Goal: Navigation & Orientation: Find specific page/section

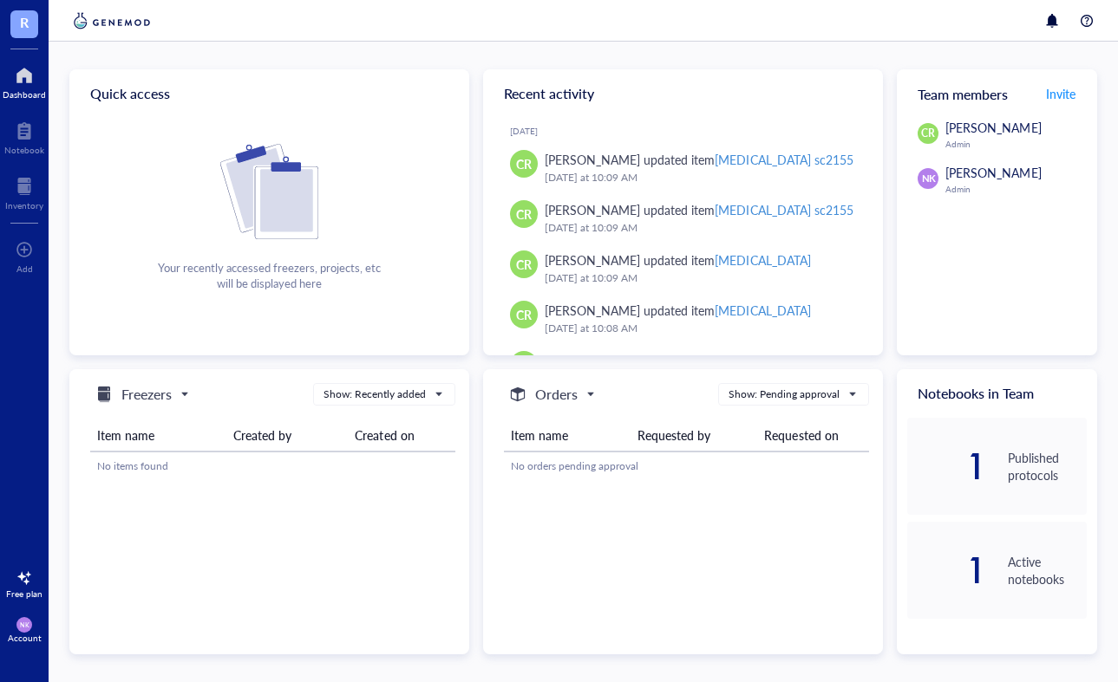
click at [973, 467] on div "1" at bounding box center [946, 467] width 79 height 28
click at [1033, 454] on div "Published protocols" at bounding box center [1046, 466] width 79 height 35
click at [1014, 554] on div "Active notebooks" at bounding box center [1046, 570] width 79 height 35
click at [25, 126] on div at bounding box center [24, 131] width 40 height 28
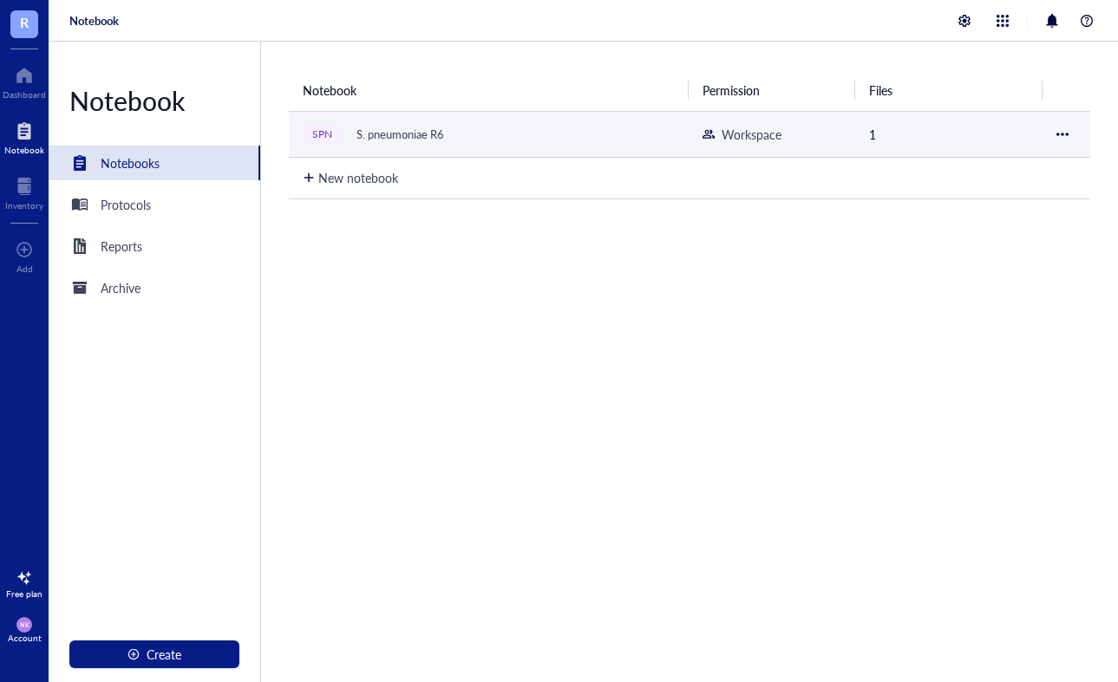
click at [434, 130] on div "S. pneumoniae R6" at bounding box center [400, 134] width 103 height 24
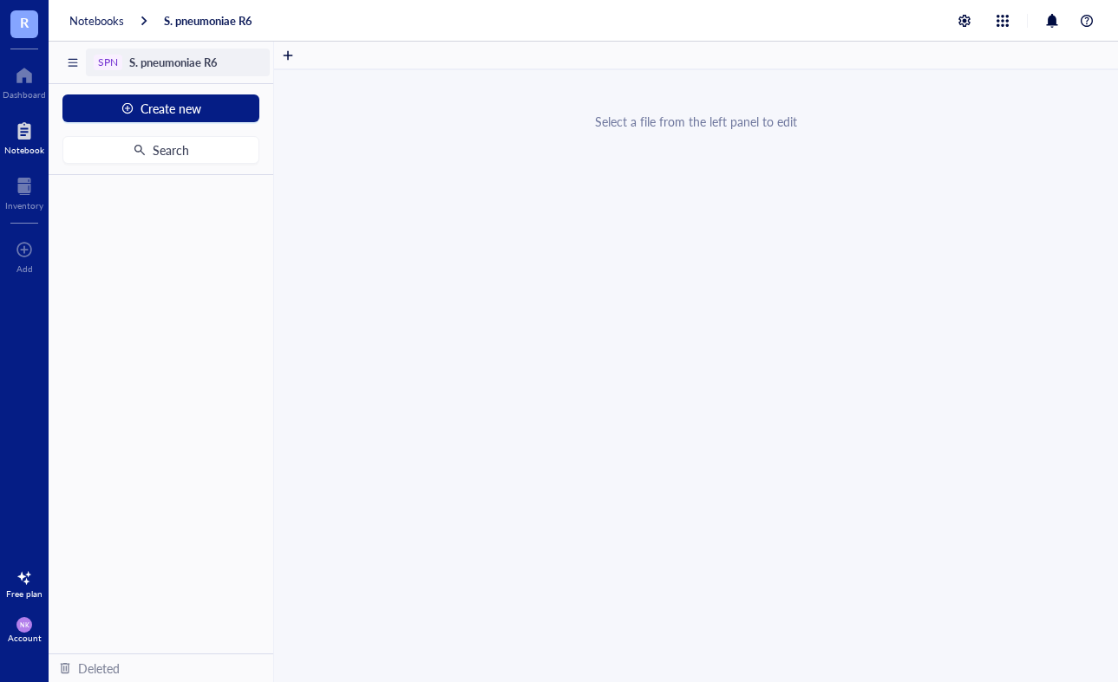
click at [179, 64] on span "S. pneumoniae R6" at bounding box center [173, 62] width 88 height 16
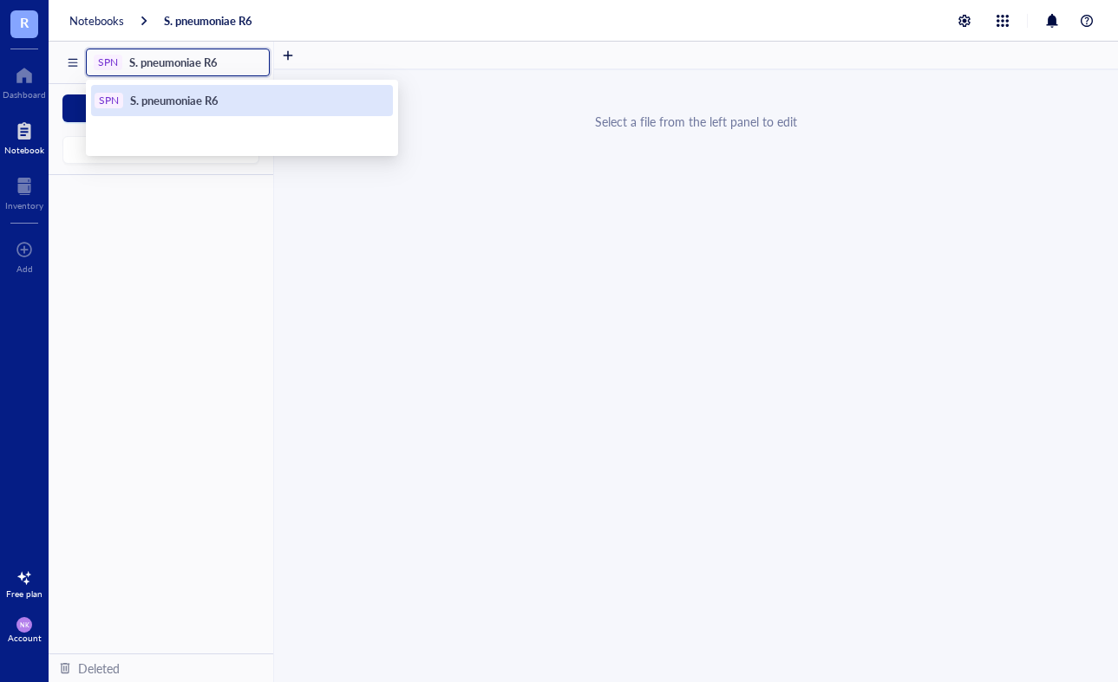
click at [180, 107] on span "S. pneumoniae R6" at bounding box center [174, 100] width 88 height 16
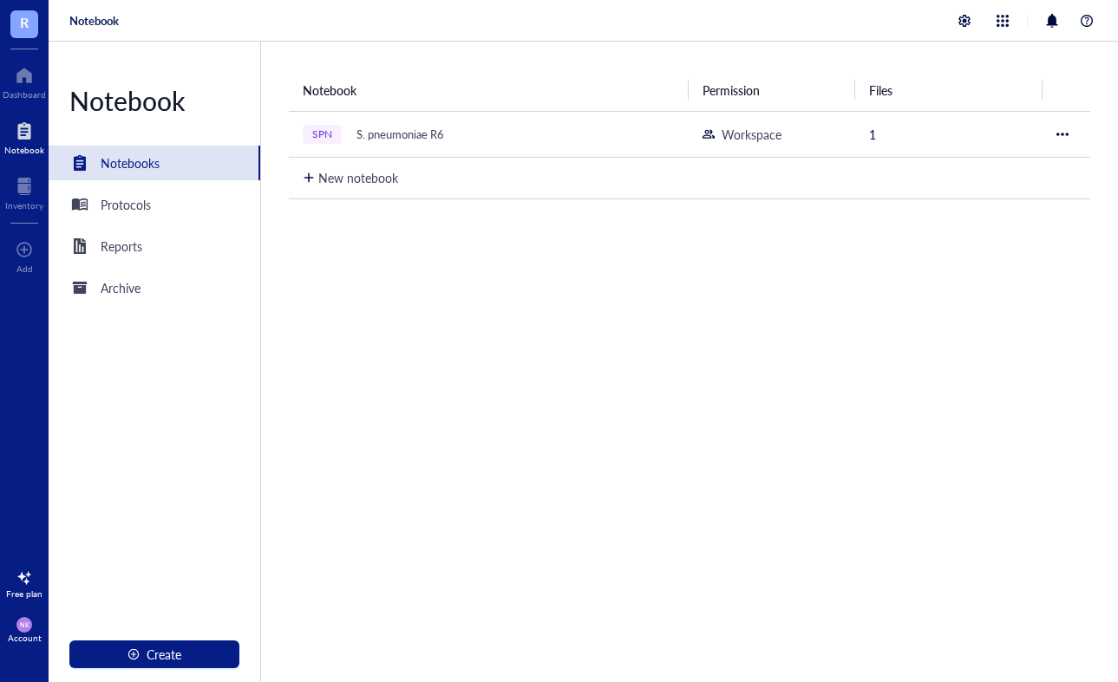
click at [130, 222] on div "Notebook Notebooks Protocols Reports Archive Create" at bounding box center [155, 362] width 212 height 641
click at [133, 213] on div "Protocols" at bounding box center [126, 204] width 50 height 19
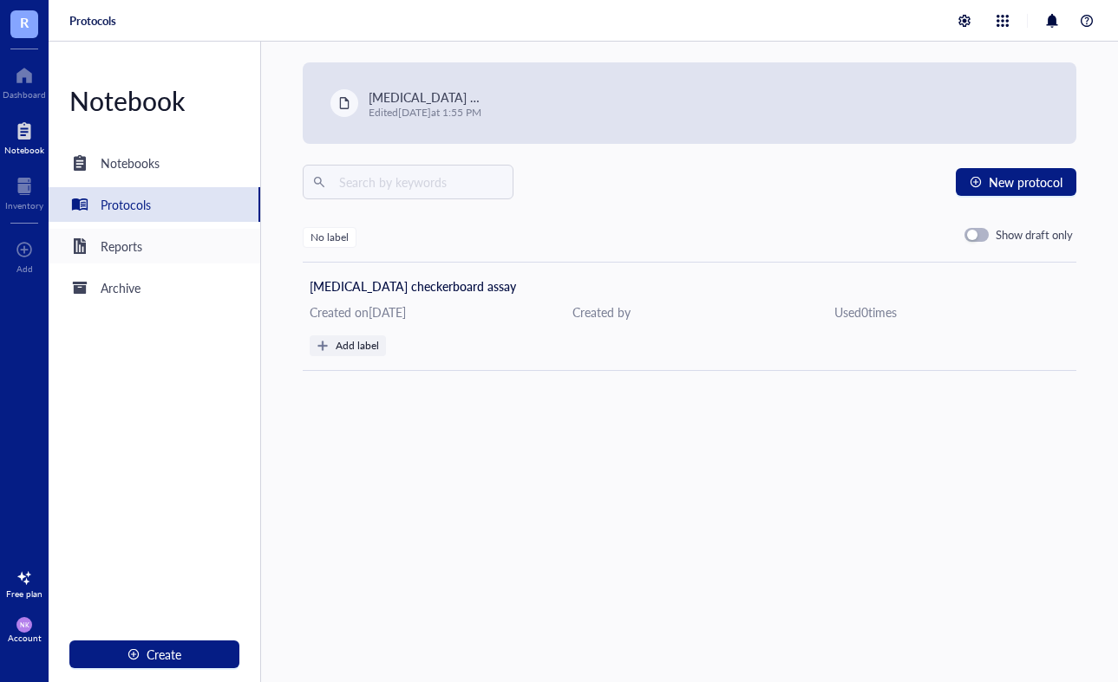
click at [147, 251] on div "Reports" at bounding box center [155, 246] width 212 height 35
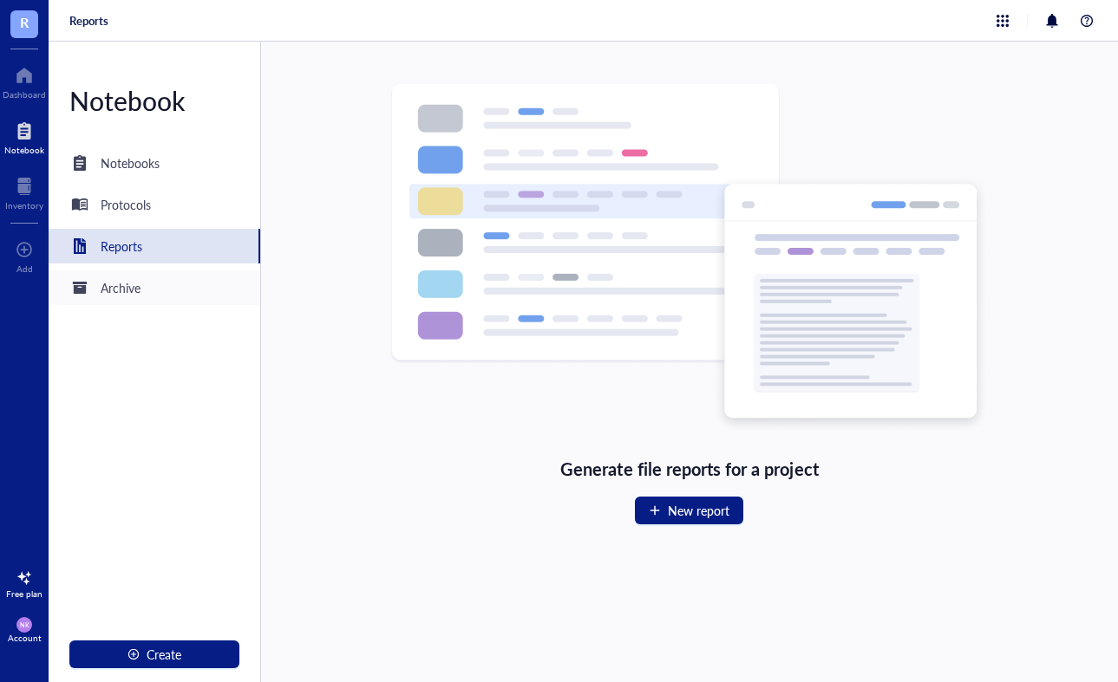
click at [152, 277] on div "Archive" at bounding box center [155, 288] width 212 height 35
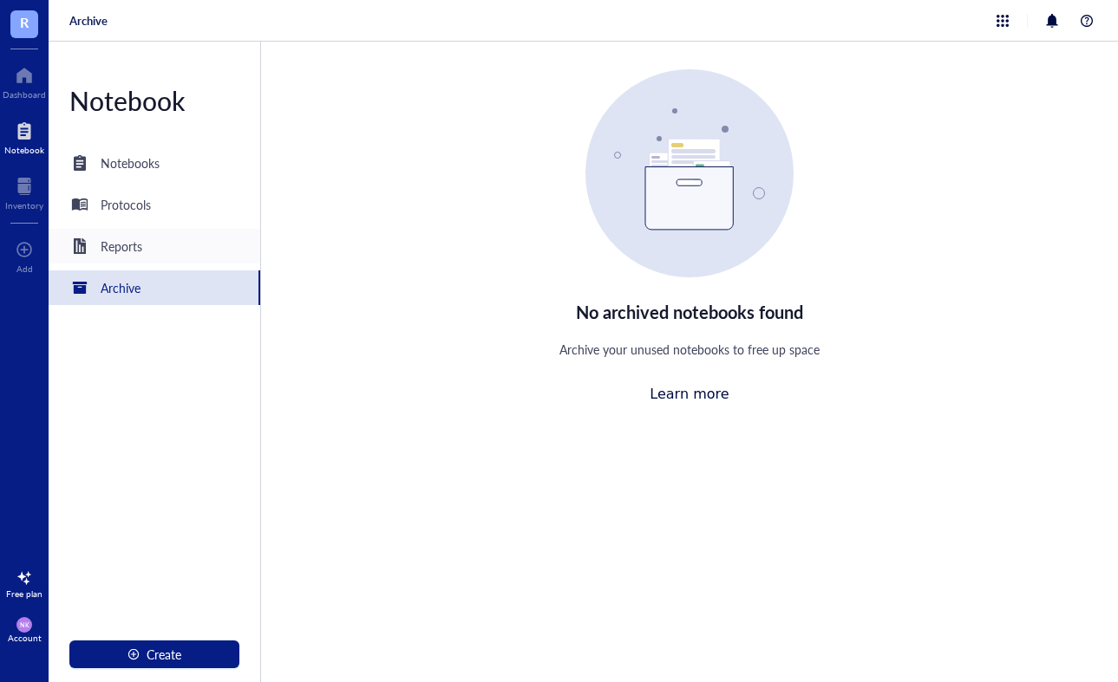
click at [164, 244] on div "Reports" at bounding box center [155, 246] width 212 height 35
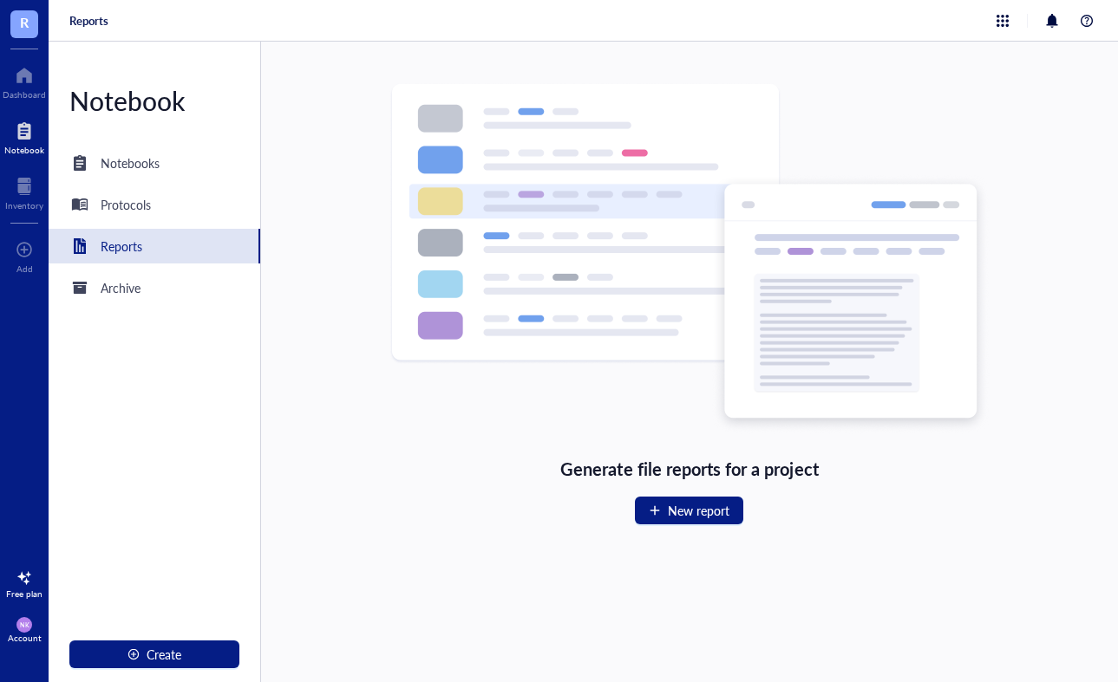
click at [194, 227] on div "Notebook Notebooks Protocols Reports Archive Create" at bounding box center [155, 362] width 212 height 641
click at [199, 213] on div "Protocols" at bounding box center [155, 204] width 212 height 35
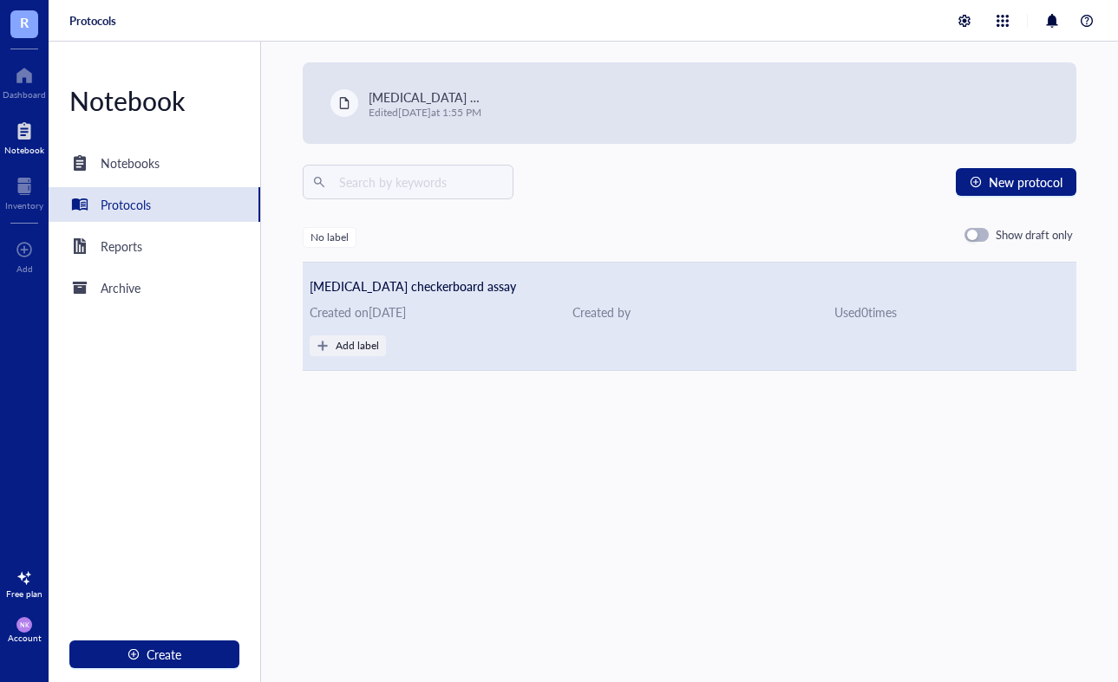
click at [456, 284] on span "Fosfomycin checkerboard assay" at bounding box center [413, 285] width 206 height 17
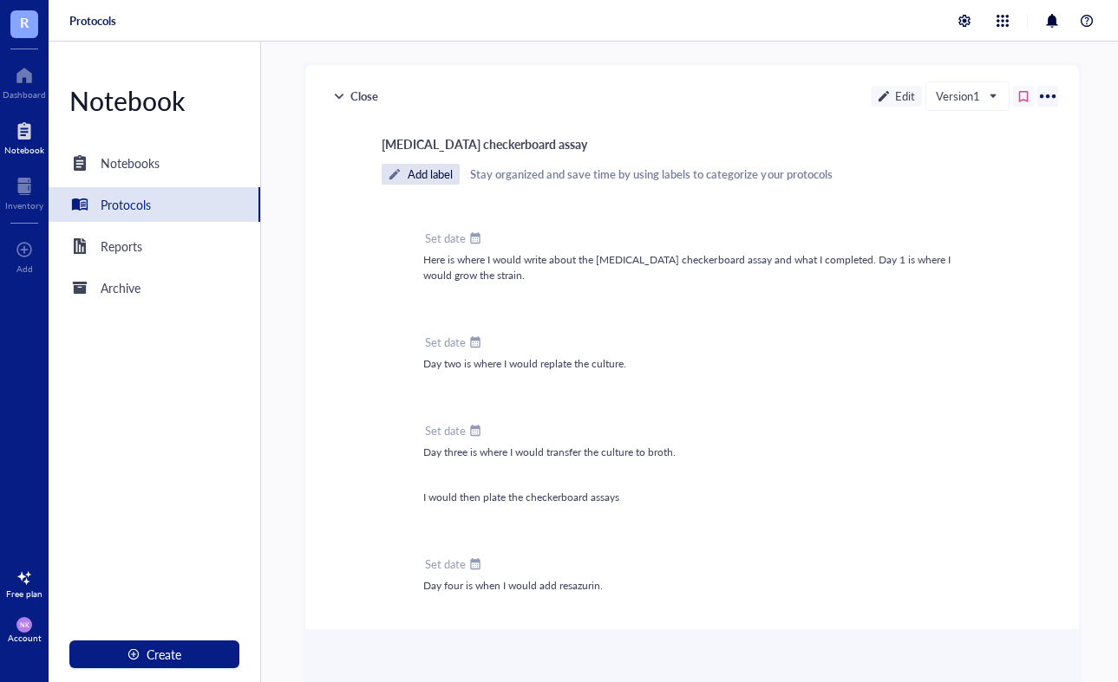
click at [357, 98] on div "Close" at bounding box center [355, 96] width 59 height 21
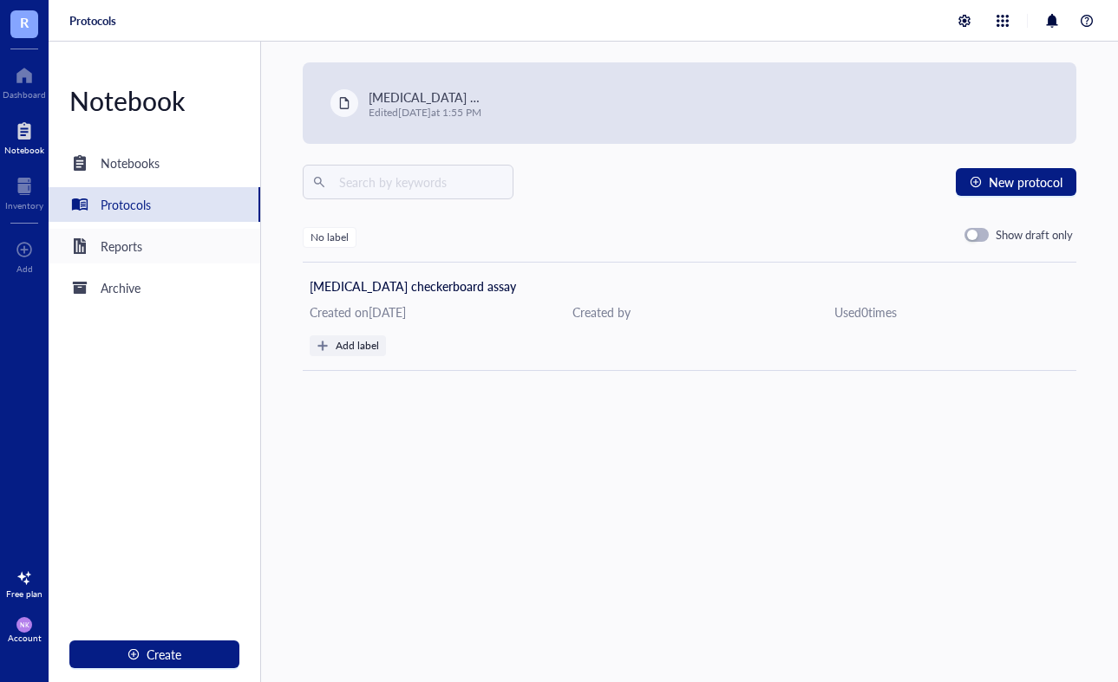
click at [143, 250] on div "Reports" at bounding box center [155, 246] width 212 height 35
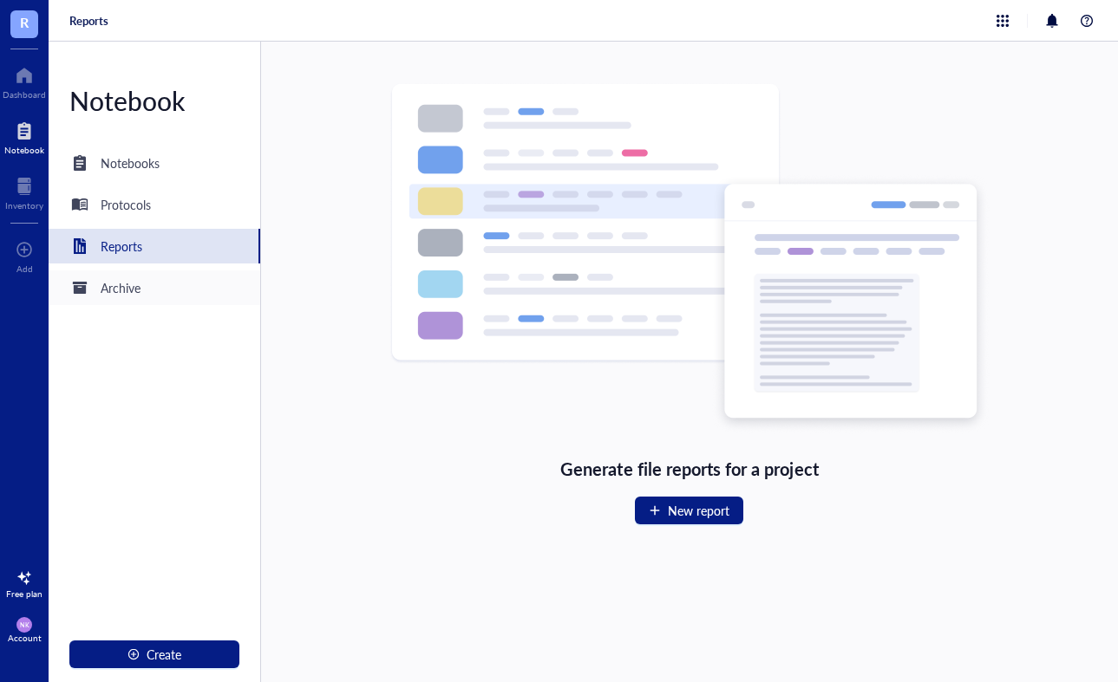
click at [142, 295] on div "Archive" at bounding box center [155, 288] width 212 height 35
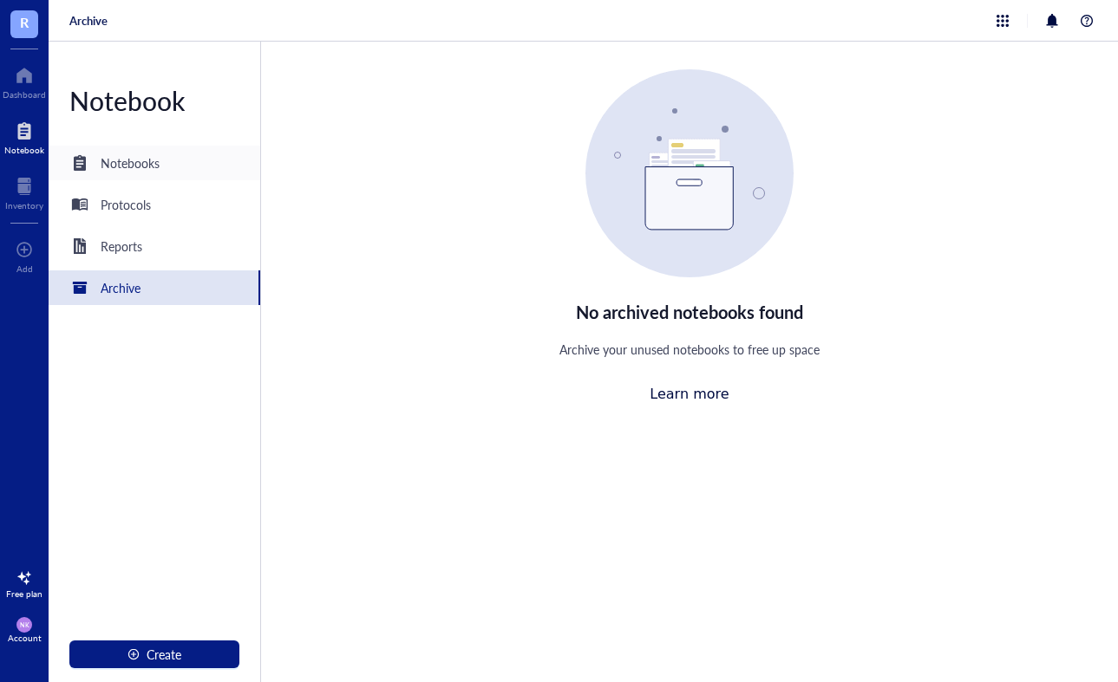
click at [166, 160] on div "Notebooks" at bounding box center [155, 163] width 212 height 35
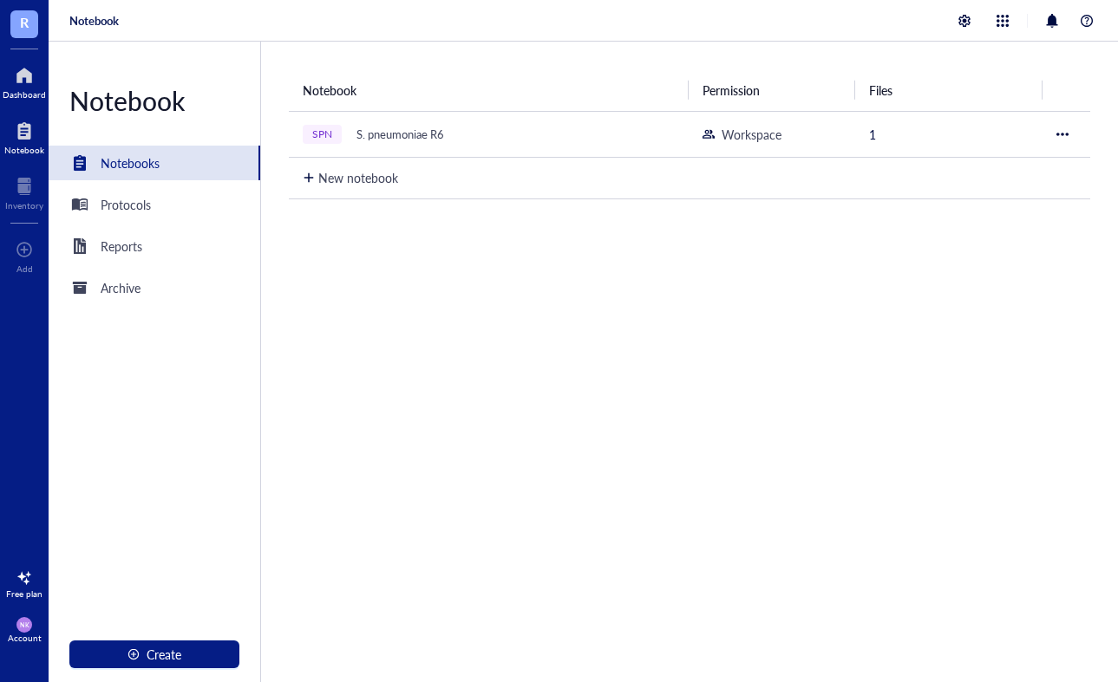
click at [24, 89] on div "Dashboard" at bounding box center [24, 94] width 43 height 10
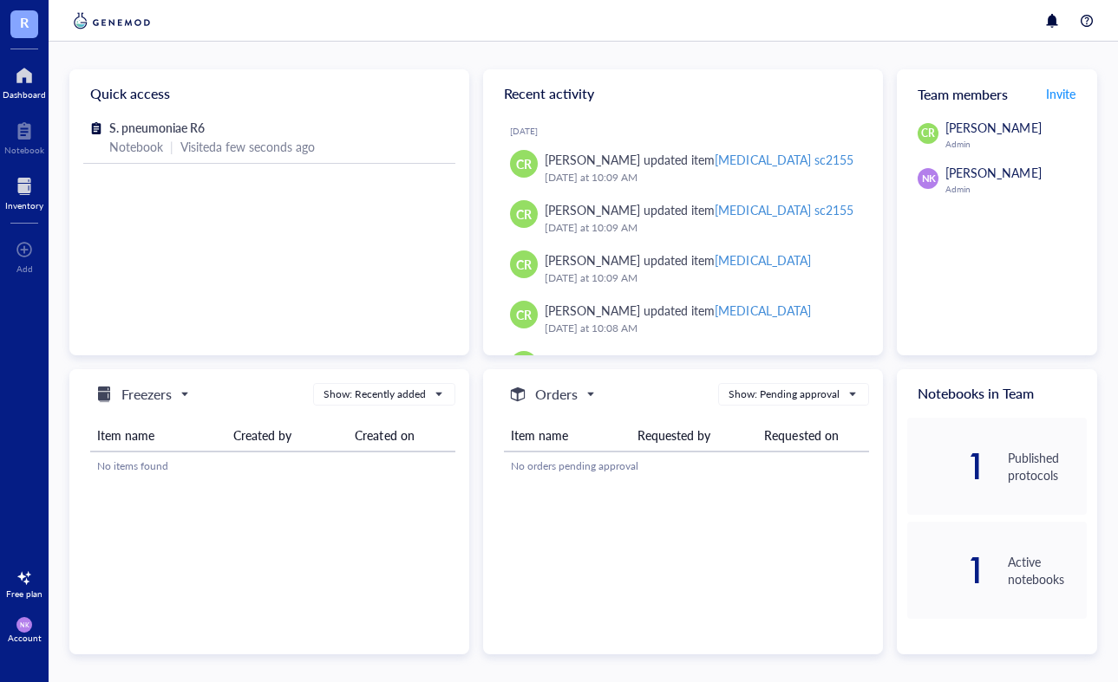
click at [32, 201] on div "Inventory" at bounding box center [24, 205] width 38 height 10
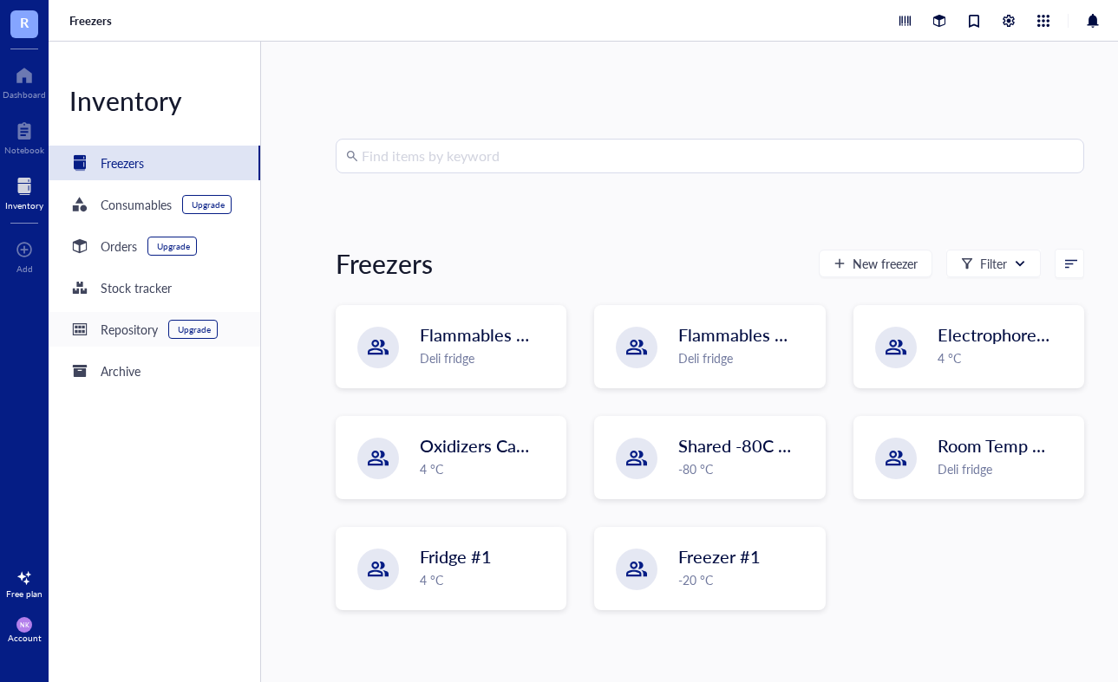
click at [120, 324] on div "Repository" at bounding box center [129, 329] width 57 height 19
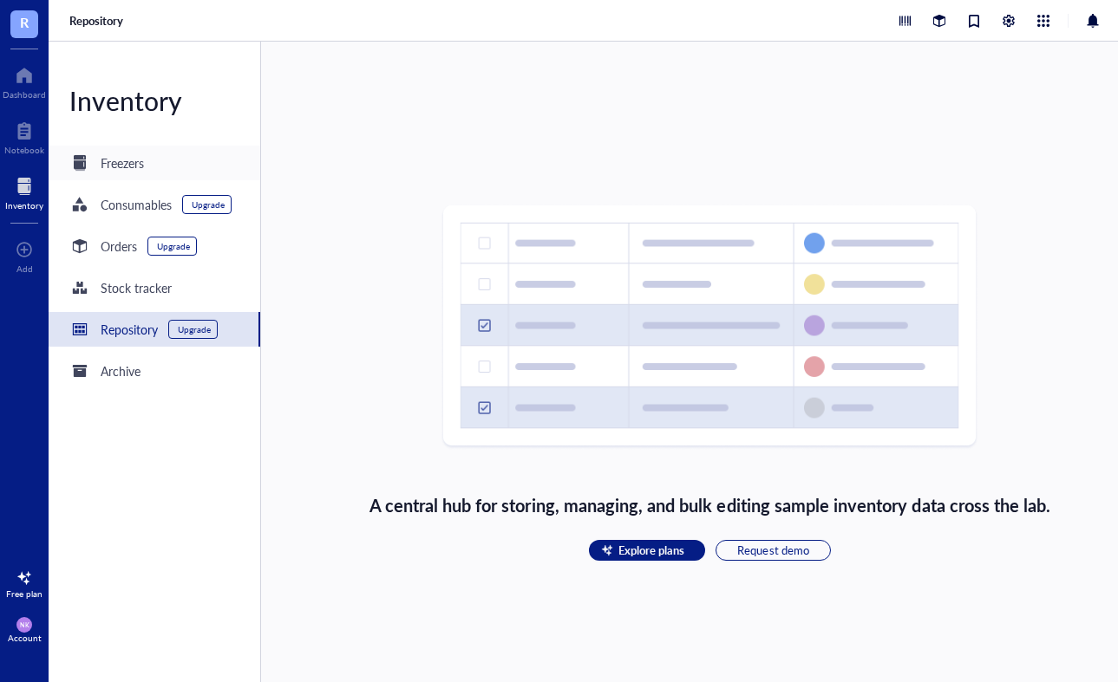
click at [121, 157] on div "Freezers" at bounding box center [122, 162] width 43 height 19
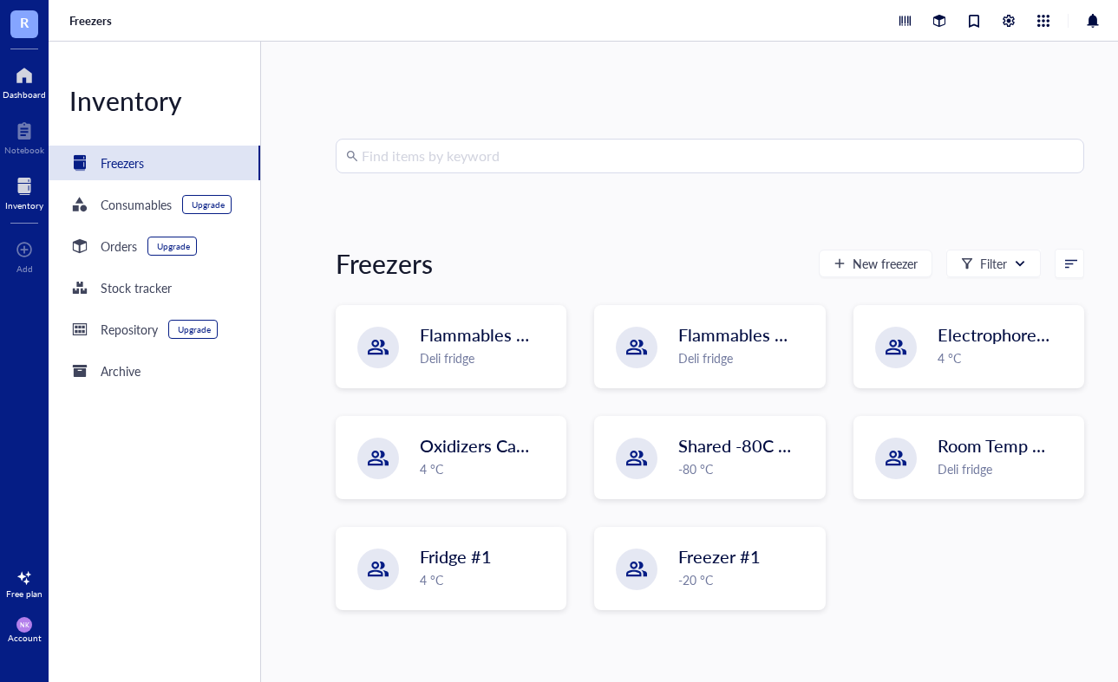
click at [13, 60] on div "Dashboard" at bounding box center [24, 80] width 49 height 49
click at [22, 78] on div at bounding box center [24, 76] width 43 height 28
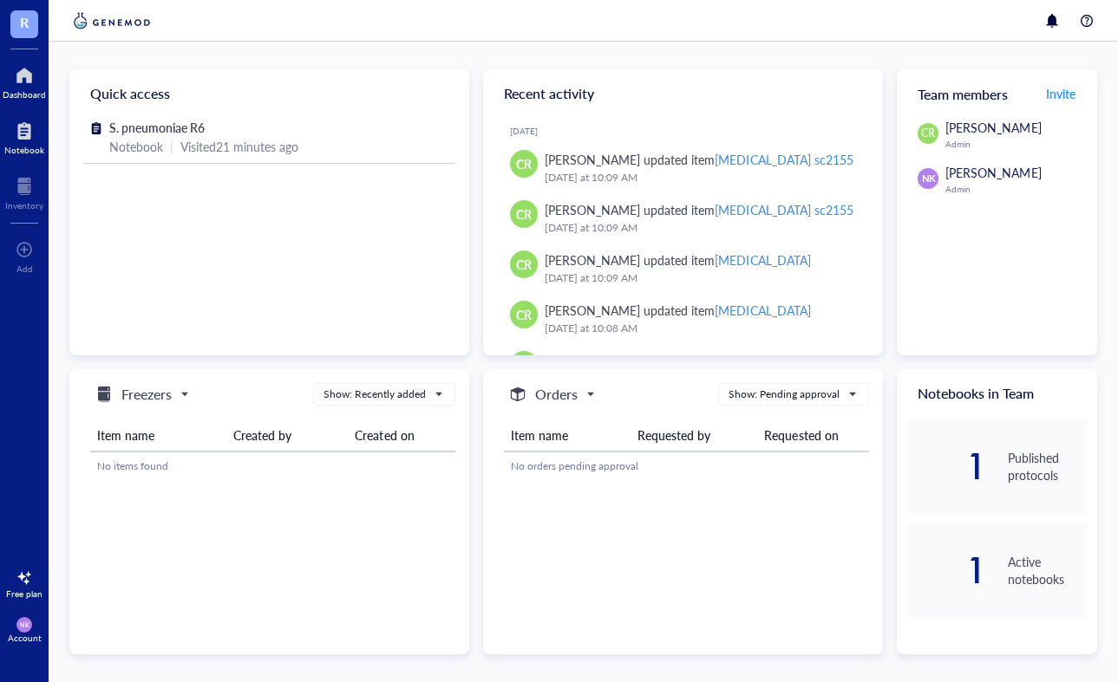
click at [20, 134] on div at bounding box center [24, 131] width 40 height 28
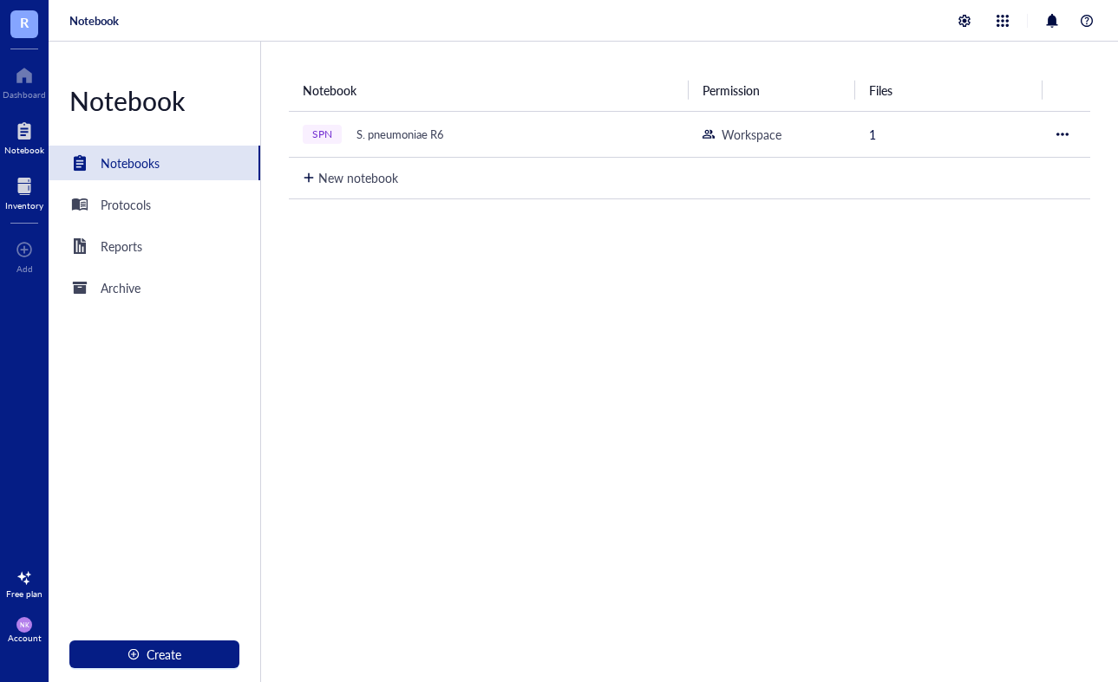
click at [15, 171] on div "Inventory" at bounding box center [24, 191] width 49 height 49
click at [130, 289] on div "Archive" at bounding box center [121, 287] width 40 height 19
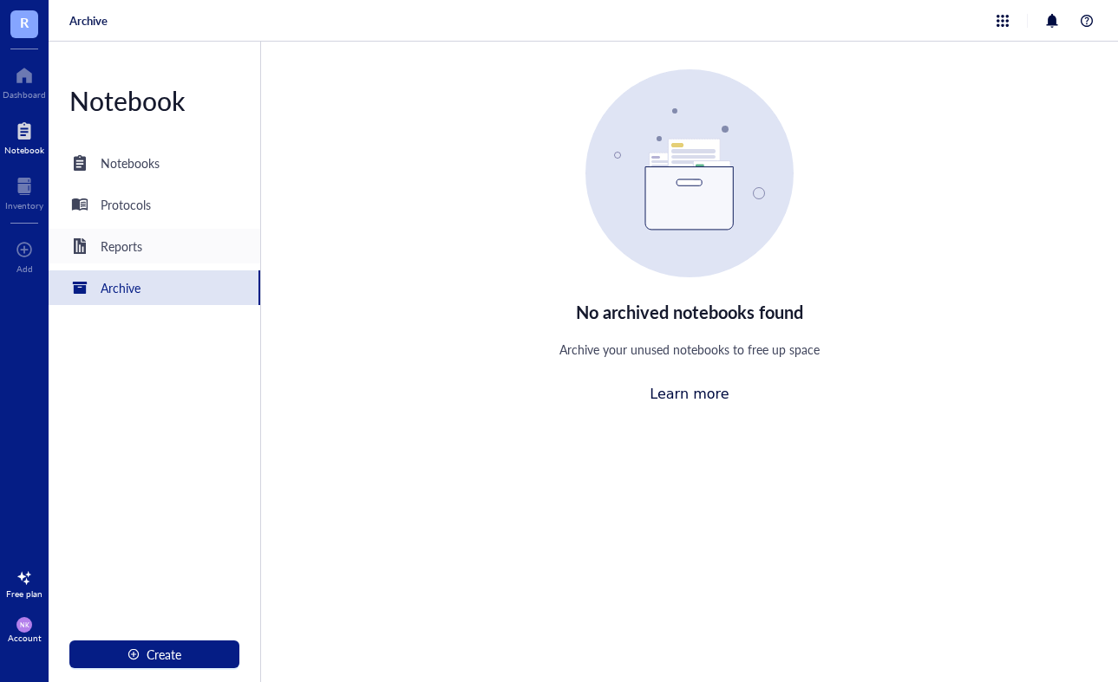
click at [129, 246] on div "Reports" at bounding box center [122, 246] width 42 height 19
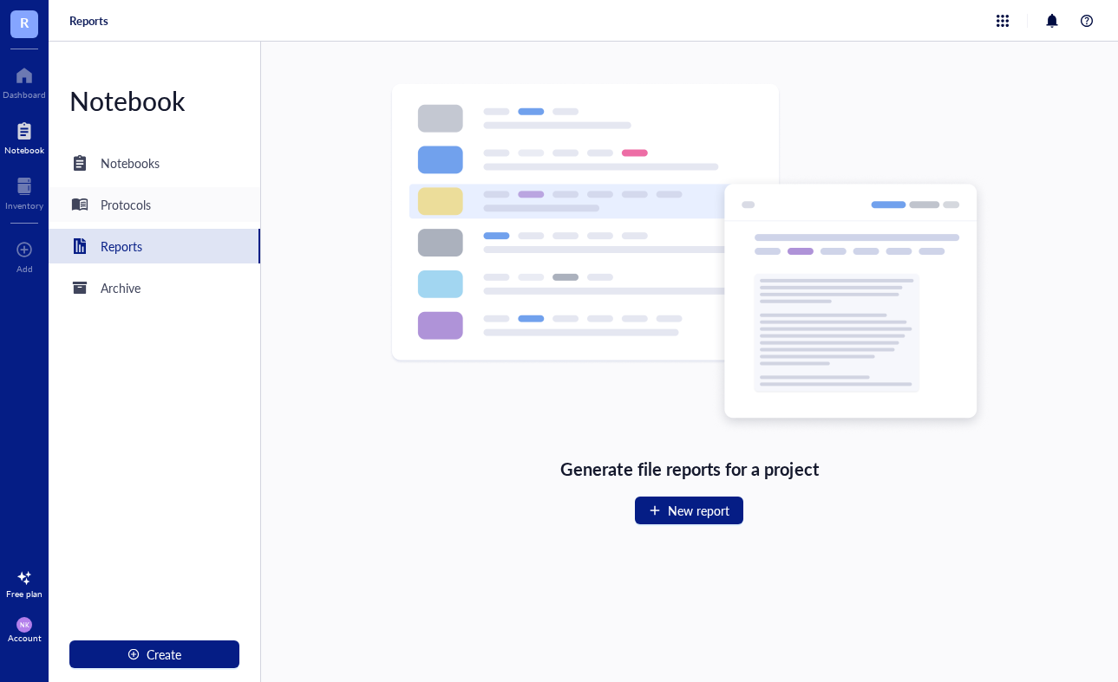
click at [134, 199] on div "Protocols" at bounding box center [126, 204] width 50 height 19
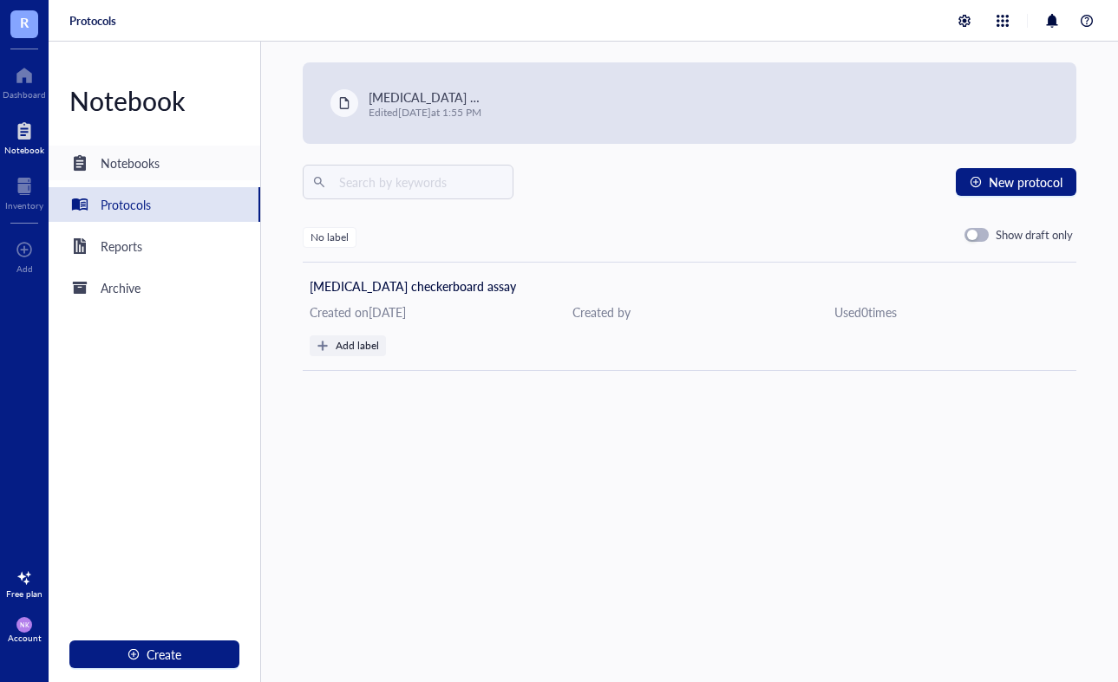
click at [134, 155] on div "Notebooks" at bounding box center [130, 162] width 59 height 19
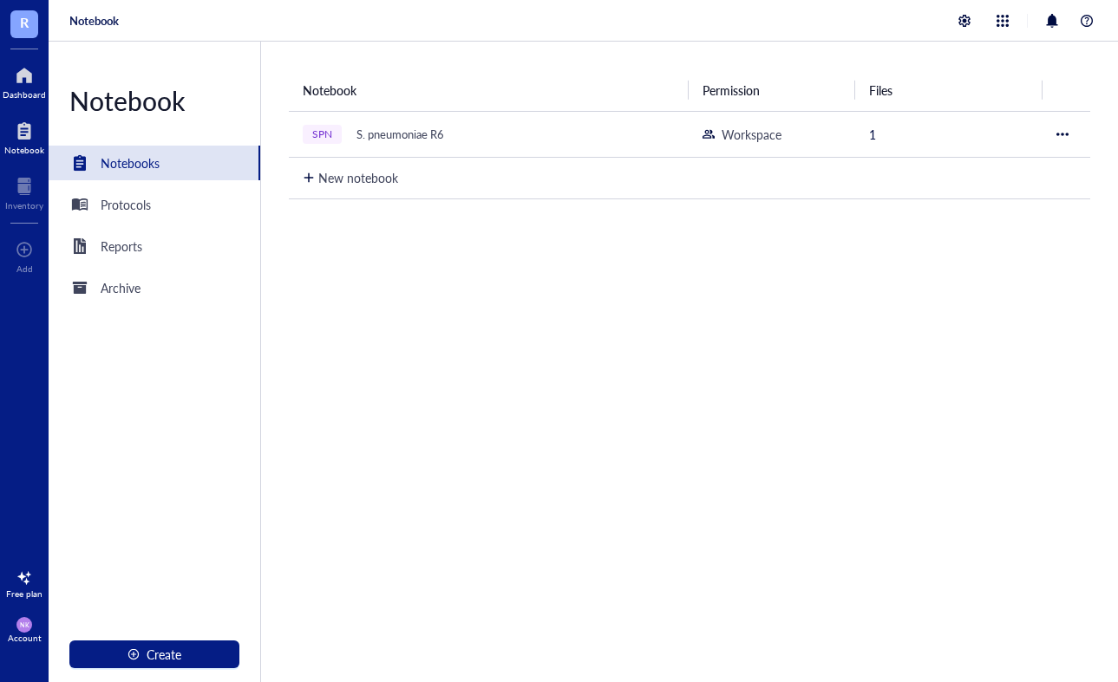
click at [22, 82] on div at bounding box center [24, 76] width 43 height 28
